Goal: Transaction & Acquisition: Download file/media

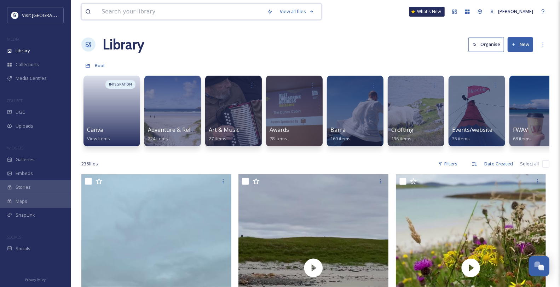
click at [152, 15] on input at bounding box center [181, 12] width 166 height 16
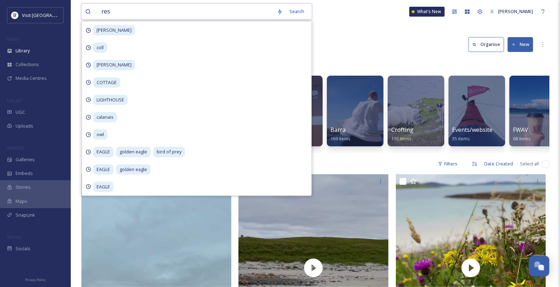
type input "rest"
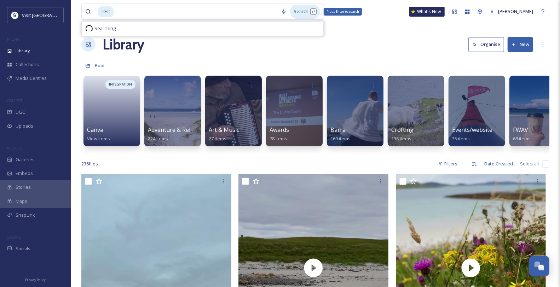
click at [301, 17] on div "Search Press Enter to search" at bounding box center [305, 12] width 30 height 14
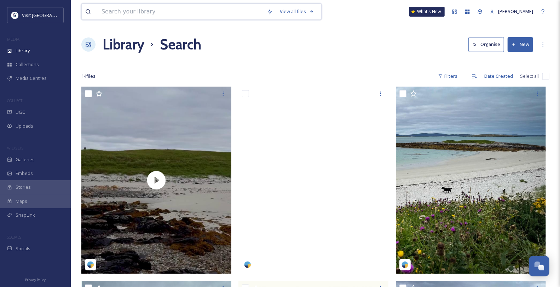
click at [122, 10] on input at bounding box center [181, 12] width 166 height 16
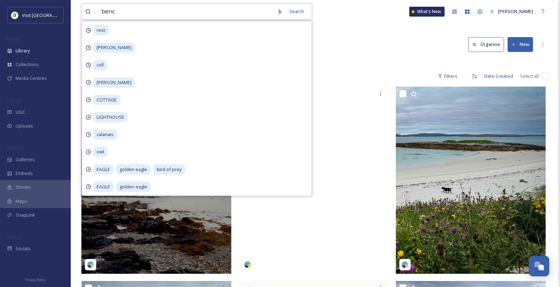
type input "bench"
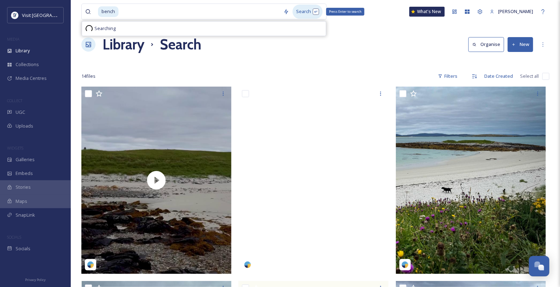
click at [309, 17] on div "Search Press Enter to search" at bounding box center [308, 12] width 30 height 14
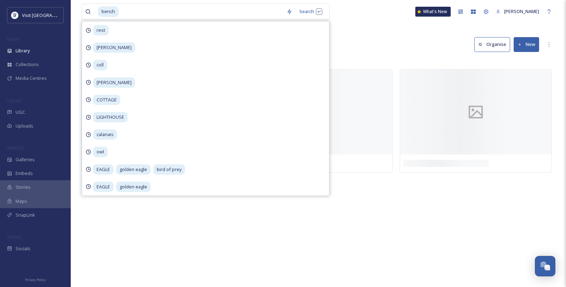
click at [411, 38] on div "Library Search Organise New" at bounding box center [318, 44] width 474 height 21
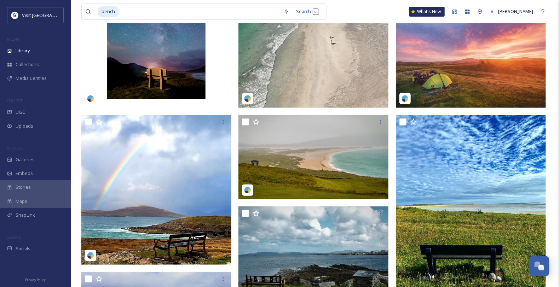
scroll to position [157, 0]
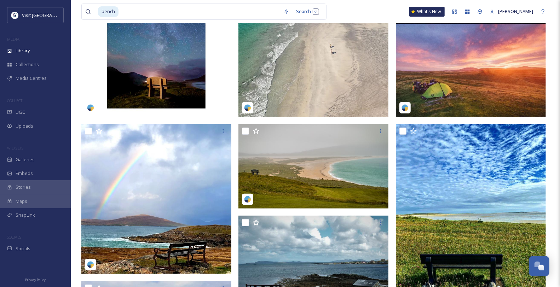
click at [510, 94] on img at bounding box center [471, 24] width 150 height 188
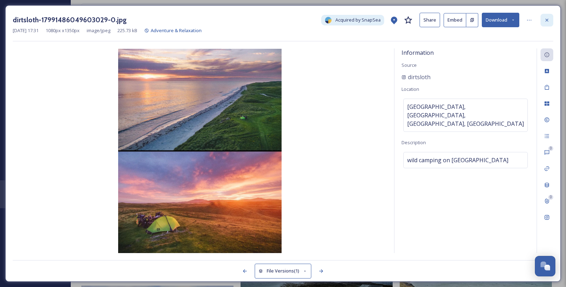
click at [548, 21] on icon at bounding box center [547, 20] width 6 height 6
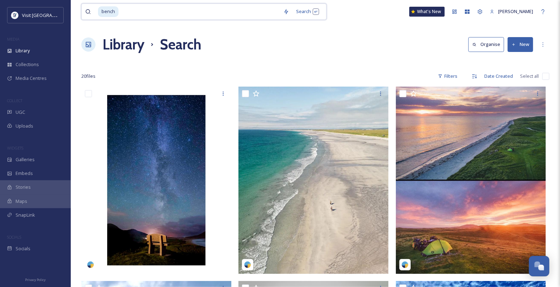
click at [128, 11] on input at bounding box center [199, 12] width 161 height 16
type input "b"
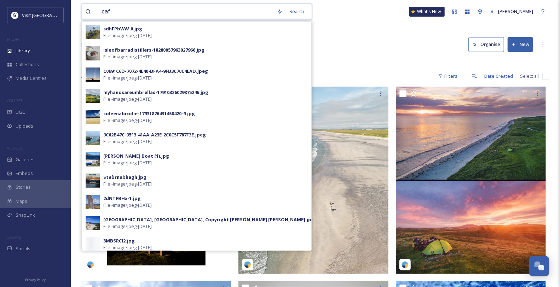
type input "cafe"
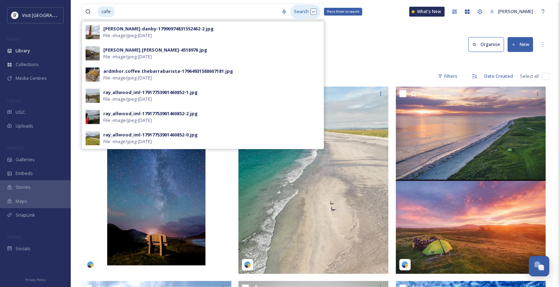
click at [294, 15] on div "Search Press Enter to search [PERSON_NAME].danby-17990974831552462-2.jpg File -…" at bounding box center [299, 12] width 43 height 14
click at [302, 11] on div "Search Press Enter to search" at bounding box center [306, 12] width 30 height 14
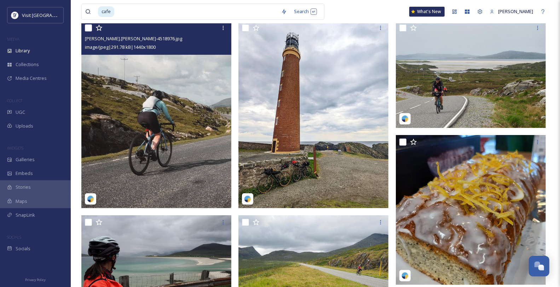
scroll to position [6, 0]
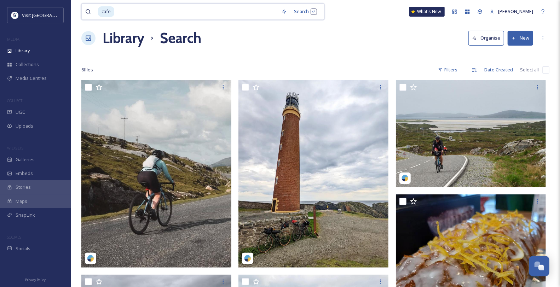
click at [137, 15] on input at bounding box center [196, 12] width 163 height 16
type input "c"
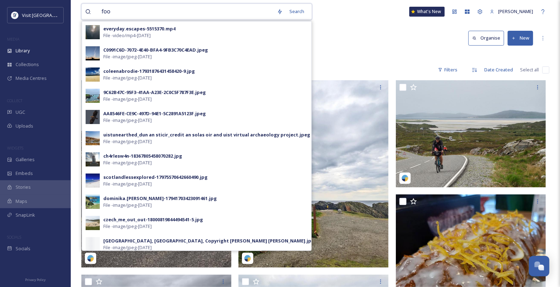
type input "food"
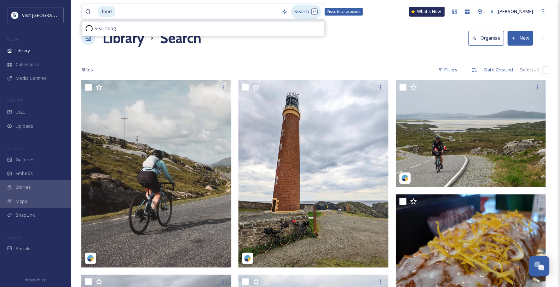
click at [308, 13] on div "Search Press Enter to search" at bounding box center [306, 12] width 30 height 14
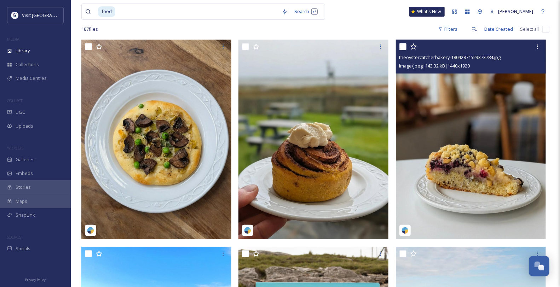
scroll to position [118, 0]
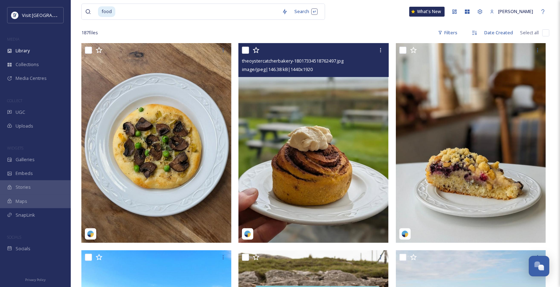
click at [337, 119] on img at bounding box center [314, 143] width 150 height 200
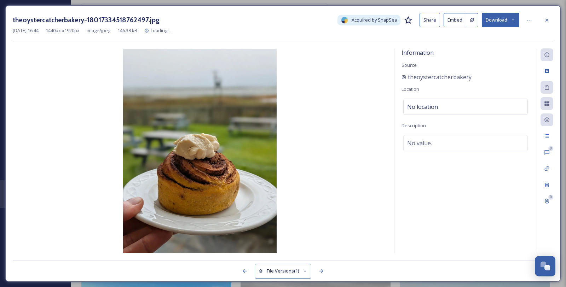
click at [512, 22] on icon at bounding box center [513, 20] width 5 height 5
click at [546, 21] on icon at bounding box center [547, 19] width 3 height 3
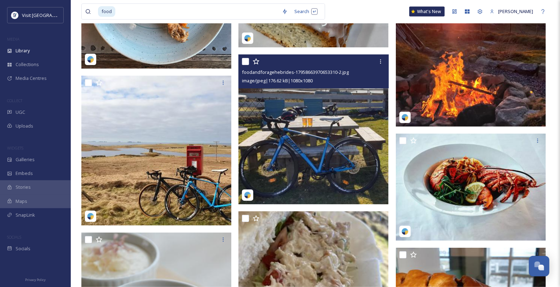
scroll to position [2360, 0]
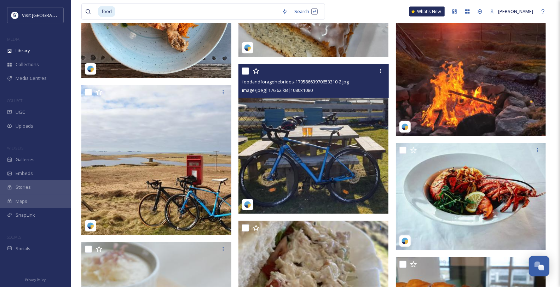
click at [354, 133] on img at bounding box center [314, 139] width 150 height 150
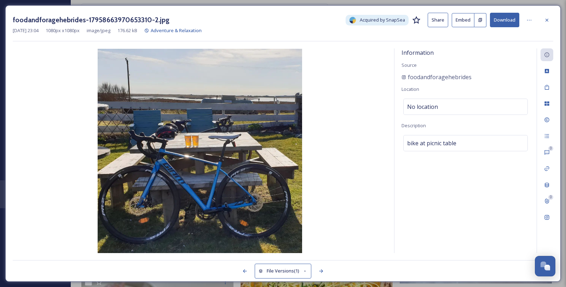
click at [495, 19] on button "Download" at bounding box center [504, 20] width 29 height 15
click at [549, 20] on icon at bounding box center [547, 20] width 6 height 6
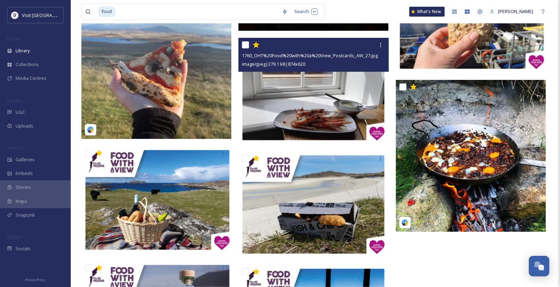
scroll to position [9794, 0]
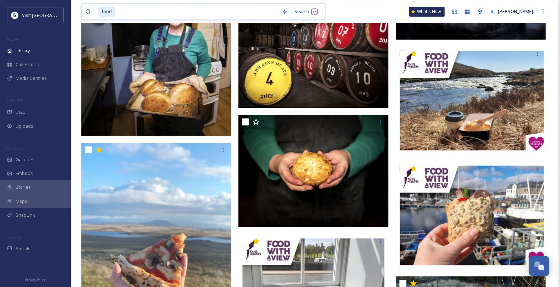
click at [151, 17] on input at bounding box center [197, 12] width 162 height 16
type input "f"
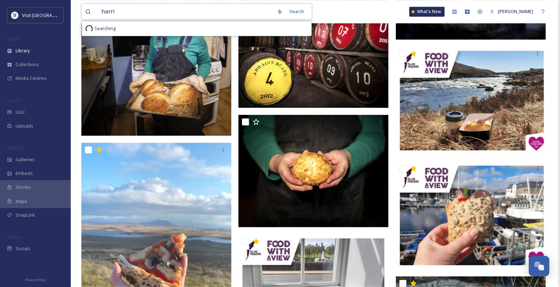
type input "[PERSON_NAME]"
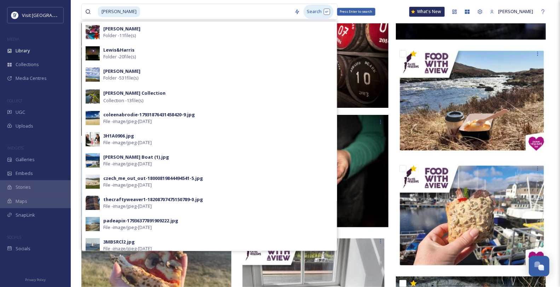
click at [309, 11] on div "Search Press Enter to search" at bounding box center [319, 12] width 30 height 14
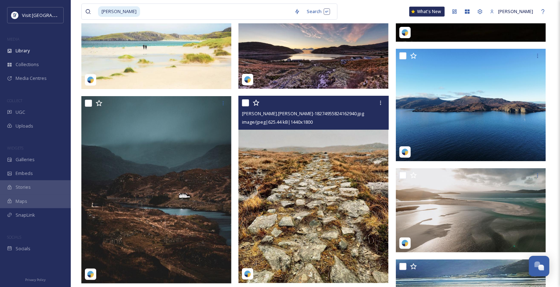
scroll to position [5428, 0]
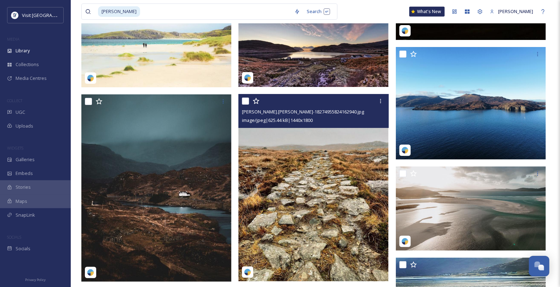
click at [321, 166] on img at bounding box center [314, 188] width 150 height 188
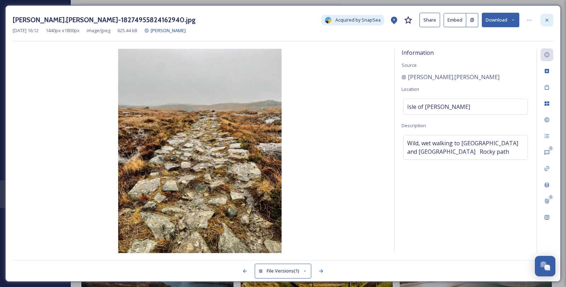
click at [551, 18] on div at bounding box center [547, 20] width 13 height 13
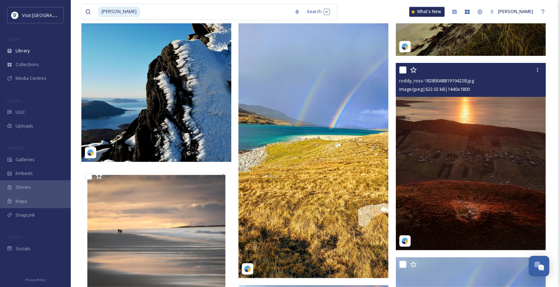
scroll to position [5939, 0]
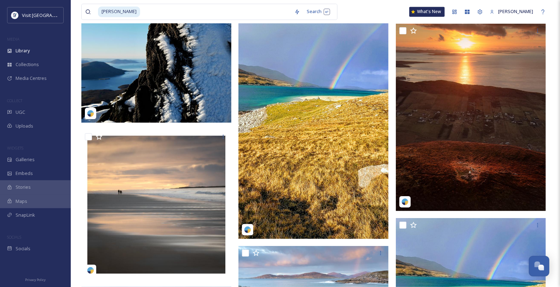
click at [321, 131] on img at bounding box center [314, 105] width 150 height 267
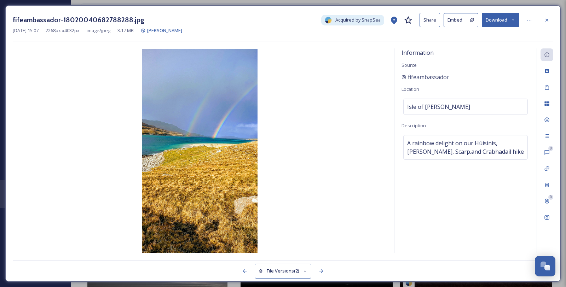
click at [508, 22] on button "Download" at bounding box center [501, 20] width 38 height 15
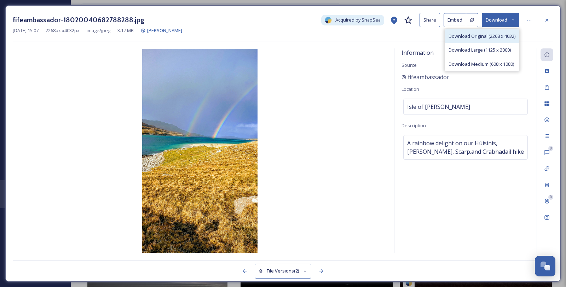
click at [483, 39] on span "Download Original (2268 x 4032)" at bounding box center [482, 36] width 67 height 7
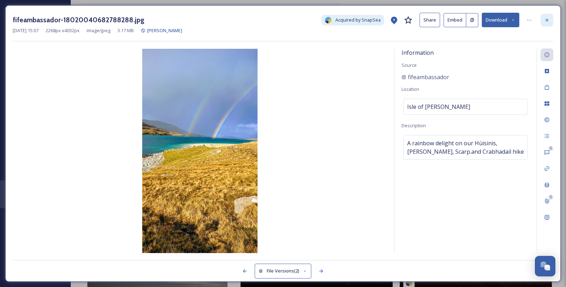
click at [543, 22] on div at bounding box center [547, 20] width 13 height 13
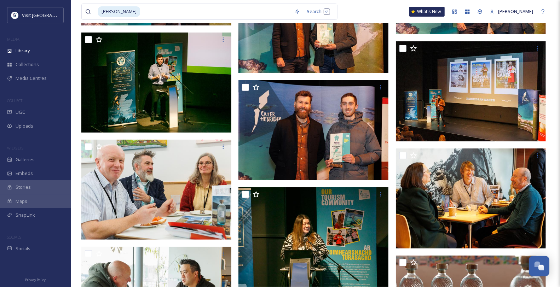
scroll to position [6883, 0]
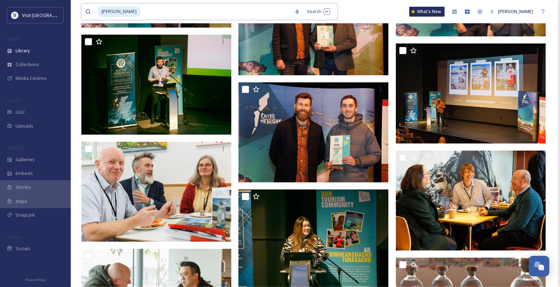
click at [142, 6] on input at bounding box center [216, 12] width 150 height 16
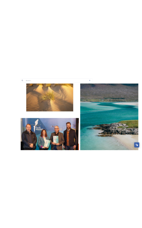
scroll to position [441, 0]
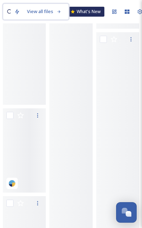
click at [27, 14] on input at bounding box center [22, 12] width 7 height 16
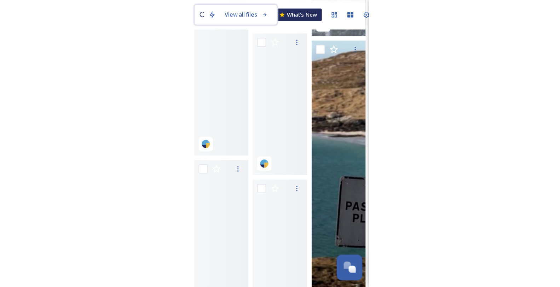
scroll to position [498, 0]
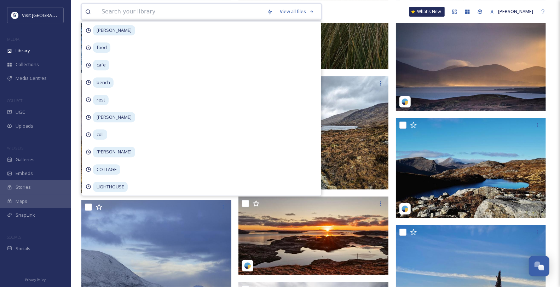
type input "d"
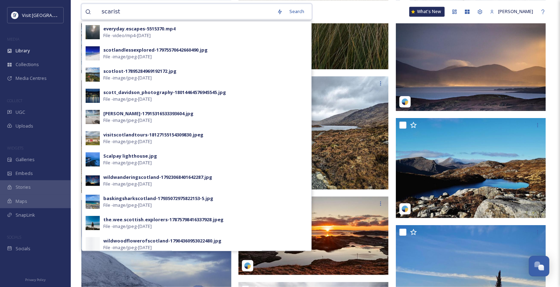
type input "scarista"
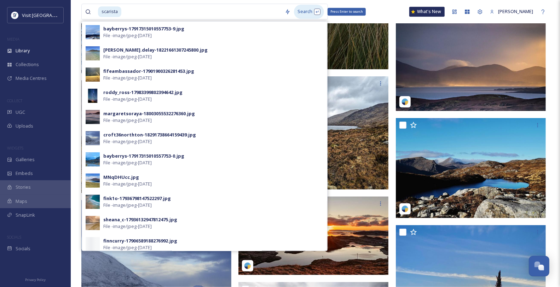
click at [315, 16] on div "Search Press Enter to search" at bounding box center [309, 12] width 30 height 14
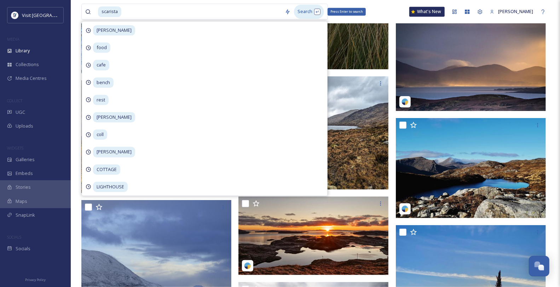
click at [313, 12] on div "Search Press Enter to search" at bounding box center [309, 12] width 30 height 14
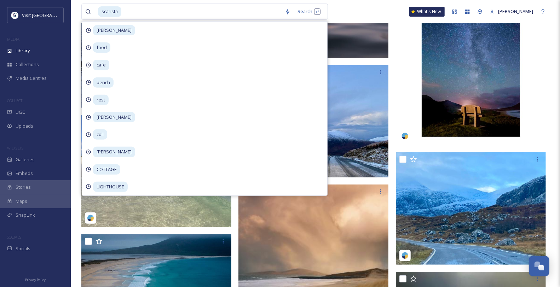
scroll to position [157, 0]
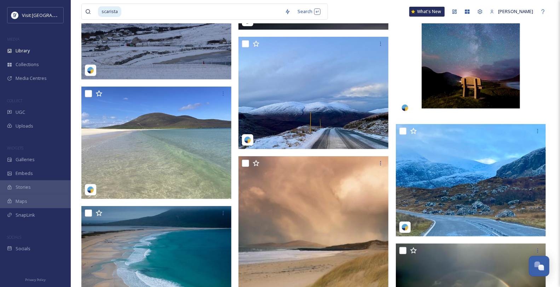
click at [544, 45] on img at bounding box center [471, 23] width 150 height 187
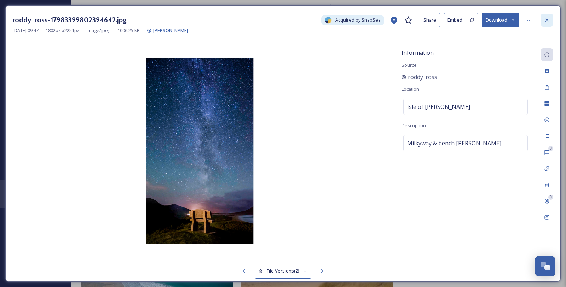
click at [548, 20] on icon at bounding box center [547, 19] width 3 height 3
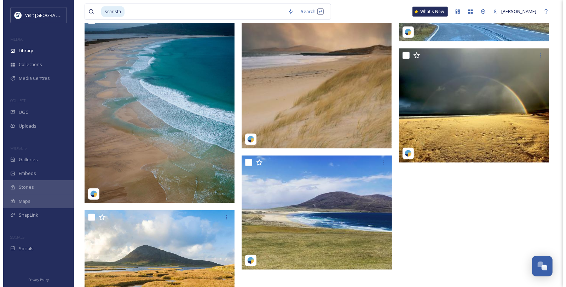
scroll to position [275, 0]
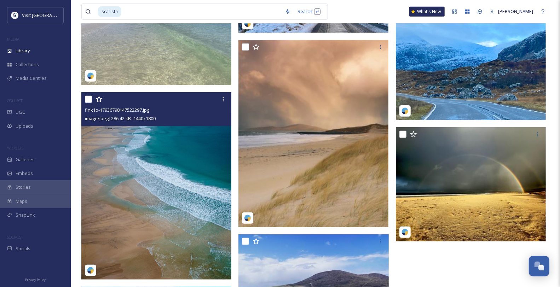
click at [140, 165] on img at bounding box center [156, 186] width 150 height 188
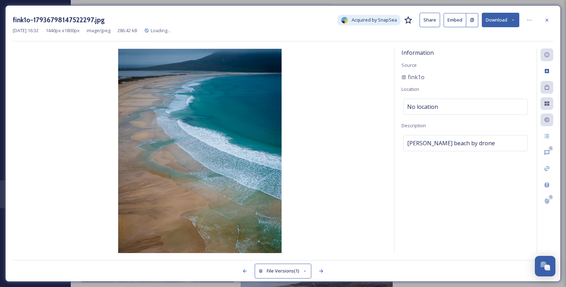
click at [521, 16] on div "fink1o-17936798147522297.jpg Acquired by SnapSea Share Embed Download" at bounding box center [283, 20] width 541 height 15
click at [518, 19] on button "Download" at bounding box center [501, 20] width 38 height 15
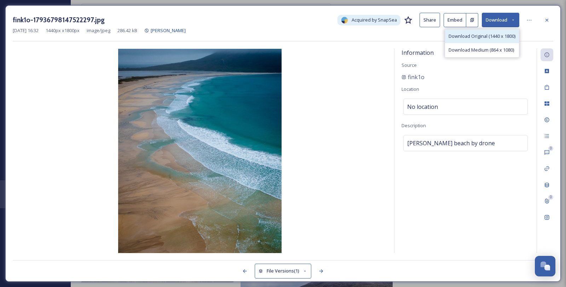
click at [501, 38] on span "Download Original (1440 x 1800)" at bounding box center [482, 36] width 67 height 7
